Goal: Download file/media

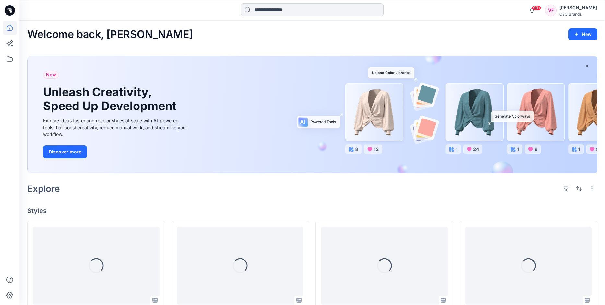
click at [267, 10] on input at bounding box center [312, 9] width 143 height 13
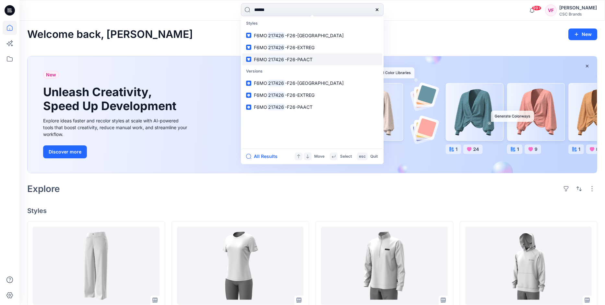
type input "******"
click at [300, 58] on span "-F26-PAACT" at bounding box center [299, 60] width 28 height 6
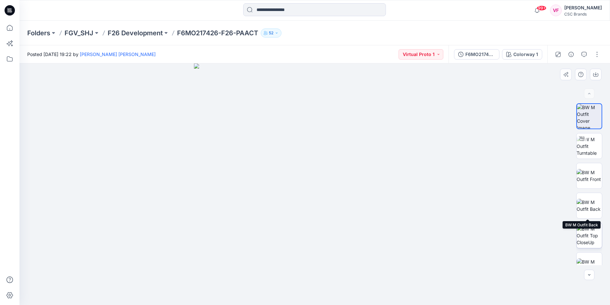
scroll to position [12, 0]
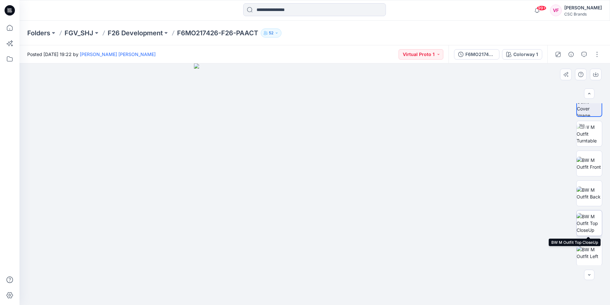
click at [591, 223] on img at bounding box center [588, 223] width 25 height 20
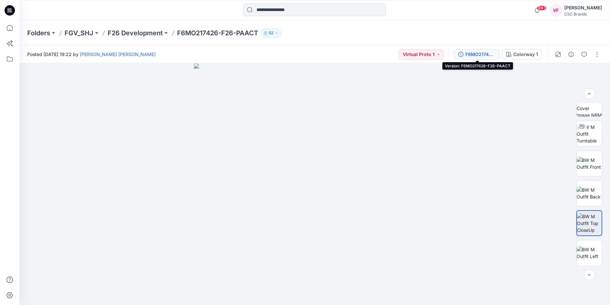
click at [479, 53] on div "F6MO217426-F26-PAACT" at bounding box center [480, 54] width 30 height 7
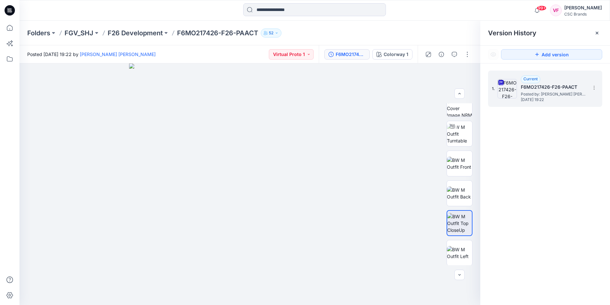
click at [508, 86] on img at bounding box center [506, 88] width 19 height 19
click at [593, 86] on icon at bounding box center [593, 87] width 5 height 5
click at [581, 99] on span "Download Source BW File" at bounding box center [561, 101] width 54 height 8
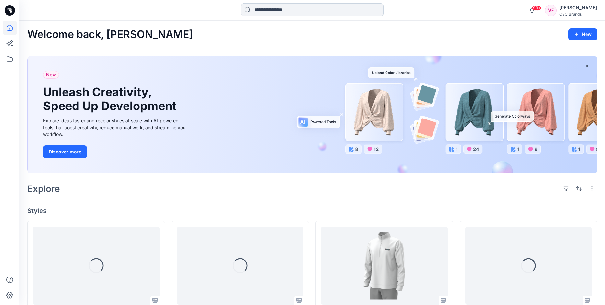
click at [260, 10] on input at bounding box center [312, 9] width 143 height 13
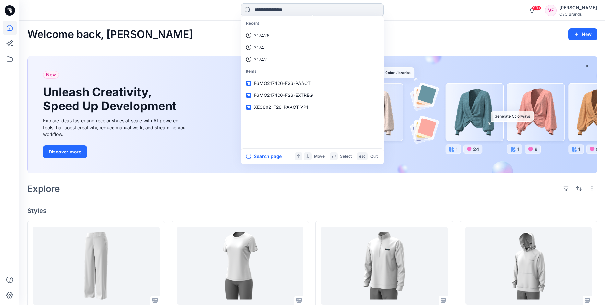
paste input "**********"
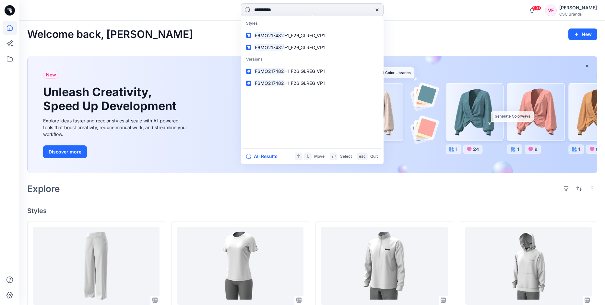
drag, startPoint x: 287, startPoint y: 10, endPoint x: 243, endPoint y: 9, distance: 43.8
click at [243, 9] on input "**********" at bounding box center [312, 9] width 143 height 13
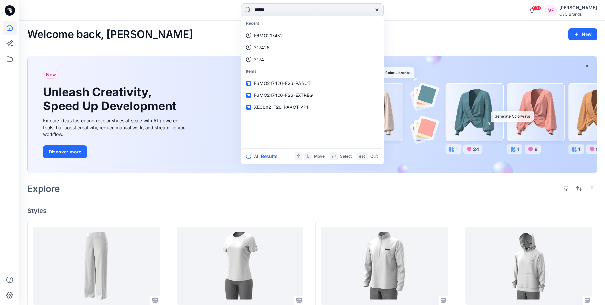
type input "******"
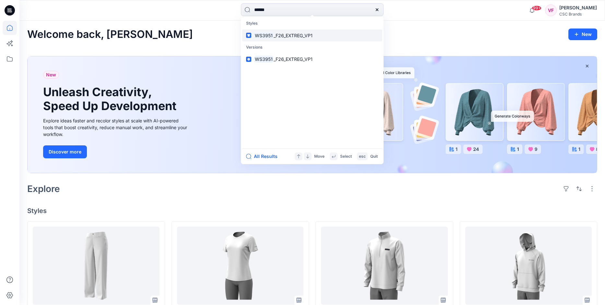
click at [293, 33] on span "_F26_EXTREG_VP1" at bounding box center [293, 36] width 39 height 6
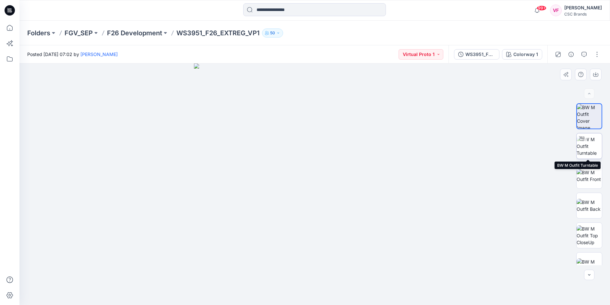
click at [592, 145] on img at bounding box center [588, 146] width 25 height 20
drag, startPoint x: 315, startPoint y: 295, endPoint x: 226, endPoint y: 277, distance: 90.9
click at [226, 277] on icon at bounding box center [316, 286] width 196 height 24
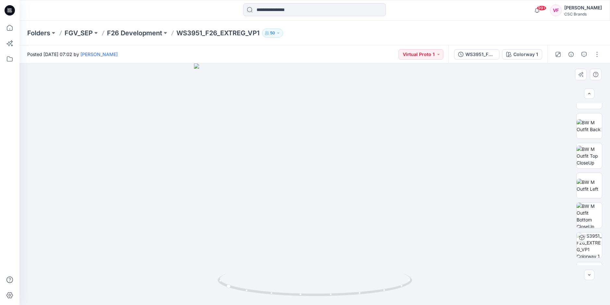
scroll to position [102, 0]
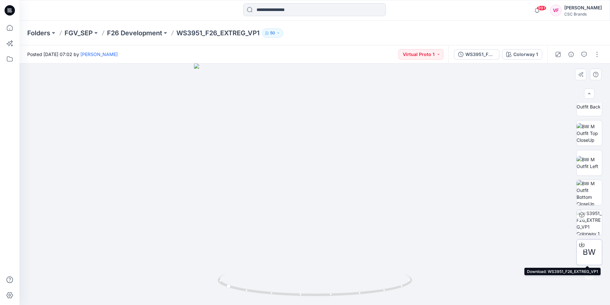
click at [590, 253] on span "BW" at bounding box center [589, 253] width 13 height 12
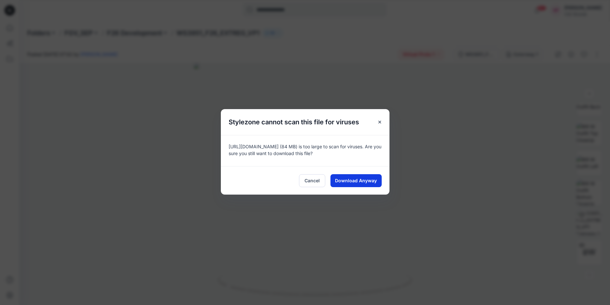
click at [361, 179] on span "Download Anyway" at bounding box center [356, 180] width 42 height 7
